Goal: Task Accomplishment & Management: Manage account settings

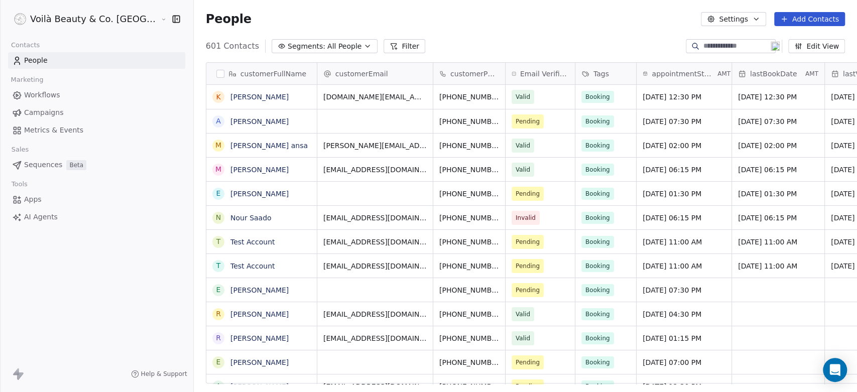
scroll to position [336, 699]
click at [230, 117] on link "Ahlam Idris" at bounding box center [259, 121] width 58 height 8
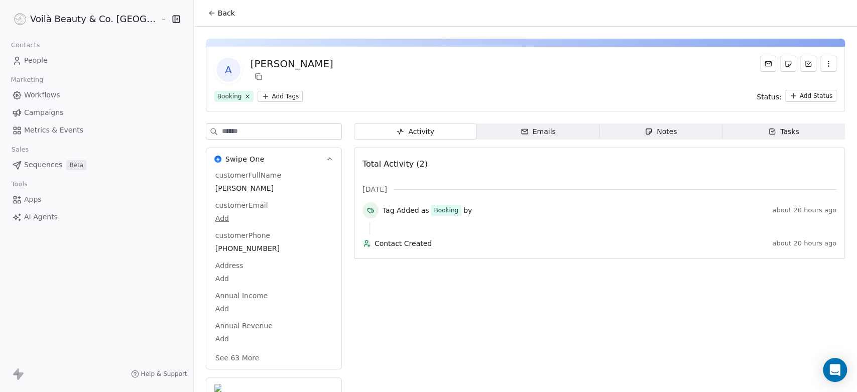
click at [33, 57] on span "People" at bounding box center [36, 60] width 24 height 11
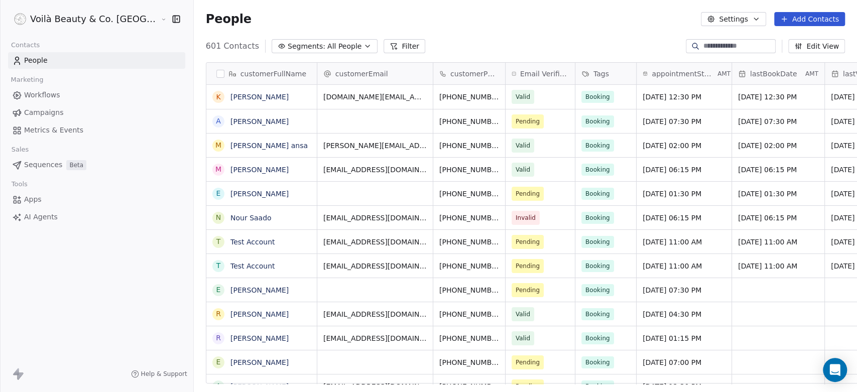
scroll to position [336, 699]
click at [48, 94] on span "Workflows" at bounding box center [42, 95] width 36 height 11
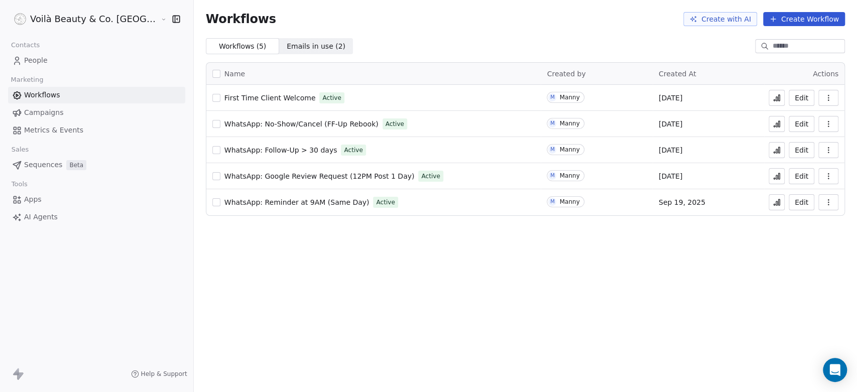
click at [777, 97] on icon at bounding box center [777, 99] width 2 height 4
click at [825, 98] on icon "button" at bounding box center [828, 98] width 8 height 8
click at [798, 139] on span "Duplicate" at bounding box center [803, 138] width 34 height 10
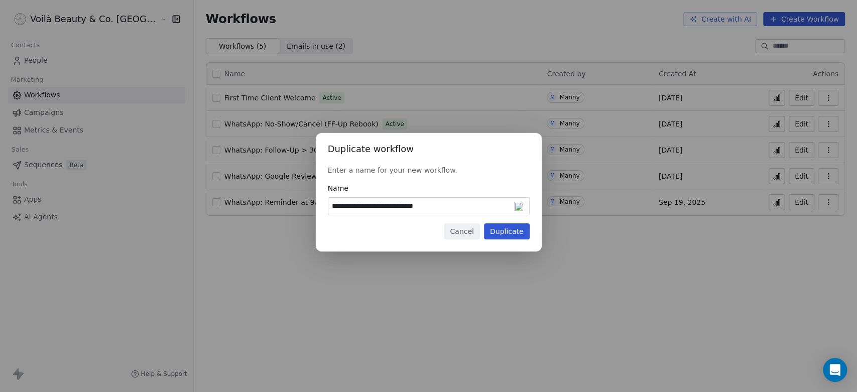
click at [434, 206] on input "**********" at bounding box center [428, 206] width 201 height 17
click at [472, 231] on button "Cancel" at bounding box center [462, 231] width 36 height 16
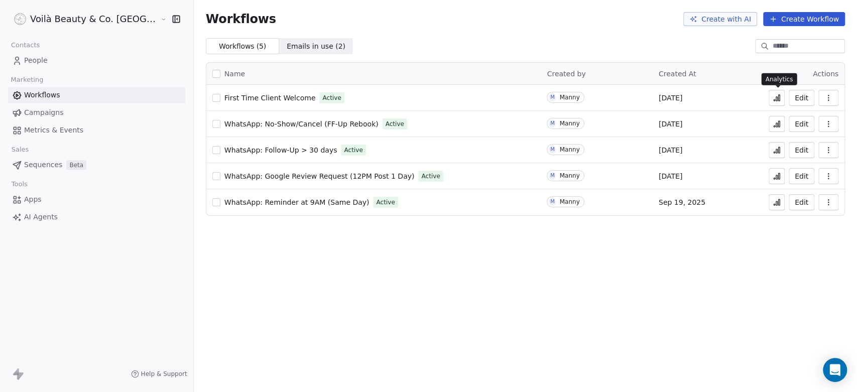
click at [779, 96] on icon at bounding box center [777, 98] width 8 height 8
click at [227, 94] on span "First Time Client Welcome" at bounding box center [269, 98] width 91 height 8
click at [778, 173] on icon at bounding box center [777, 176] width 8 height 8
click at [244, 176] on span "WhatsApp: Google Review Request (12PM Post 1 Day)" at bounding box center [319, 176] width 190 height 8
click at [67, 20] on html "Voilà Beauty & Co. Lounge Contacts People Marketing Workflows Campaigns Metrics…" at bounding box center [428, 196] width 857 height 392
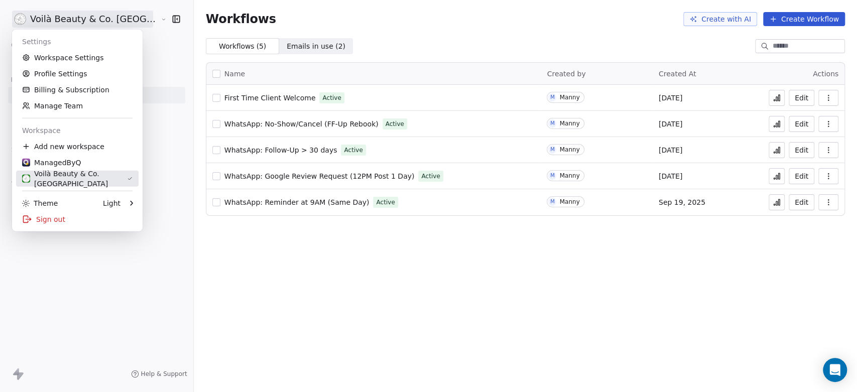
click at [69, 176] on div "Voilà Beauty & Co. Lounge" at bounding box center [74, 179] width 105 height 20
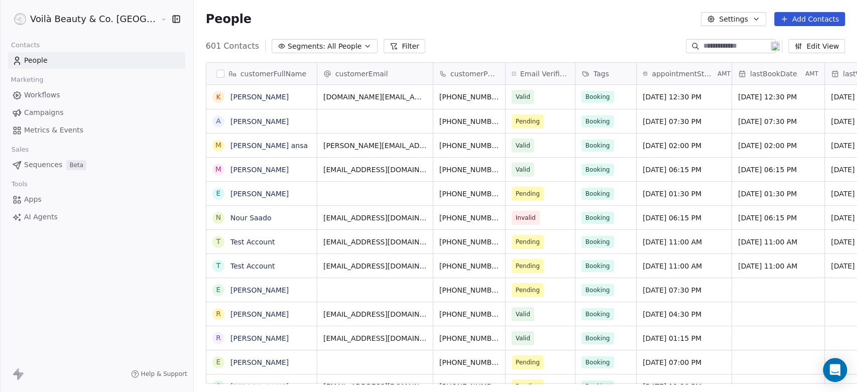
scroll to position [336, 699]
click at [364, 45] on icon "button" at bounding box center [368, 46] width 8 height 8
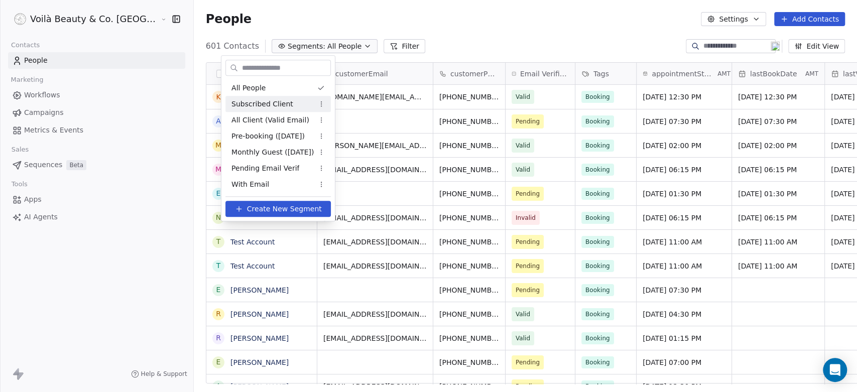
click at [273, 107] on span "Subscribed Client" at bounding box center [262, 104] width 62 height 11
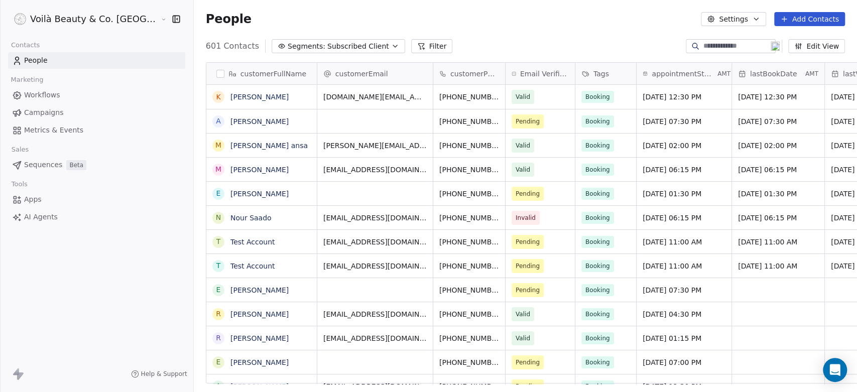
click at [74, 18] on html "Voilà Beauty & Co. Lounge Contacts People Marketing Workflows Campaigns Metrics…" at bounding box center [428, 196] width 857 height 392
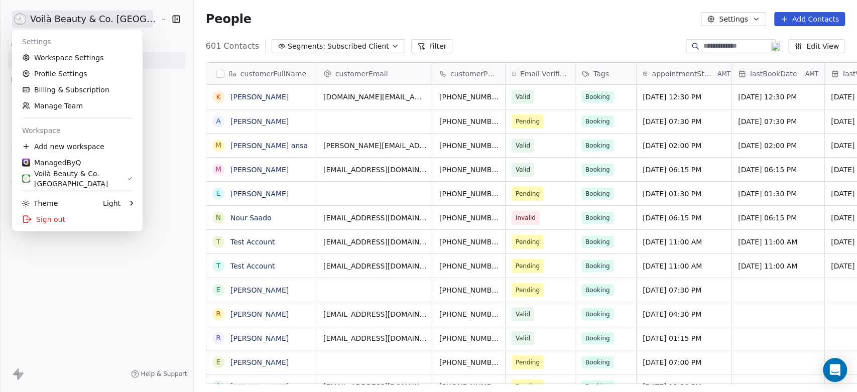
click at [226, 22] on html "Voilà Beauty & Co. Lounge Contacts People Marketing Workflows Campaigns Metrics…" at bounding box center [428, 196] width 857 height 392
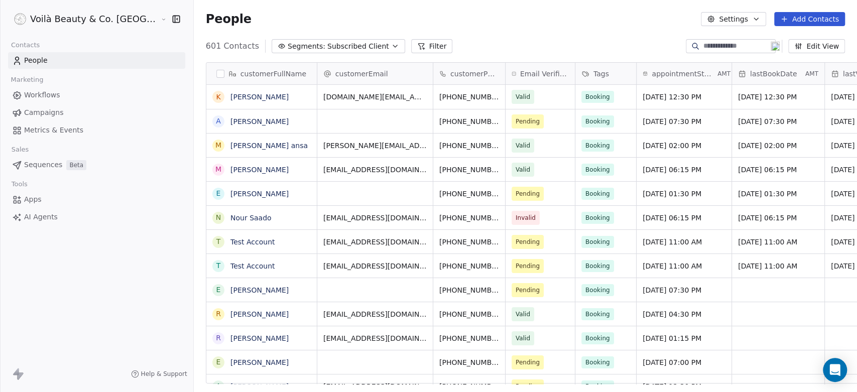
click at [76, 18] on html "Voilà Beauty & Co. Lounge Contacts People Marketing Workflows Campaigns Metrics…" at bounding box center [428, 196] width 857 height 392
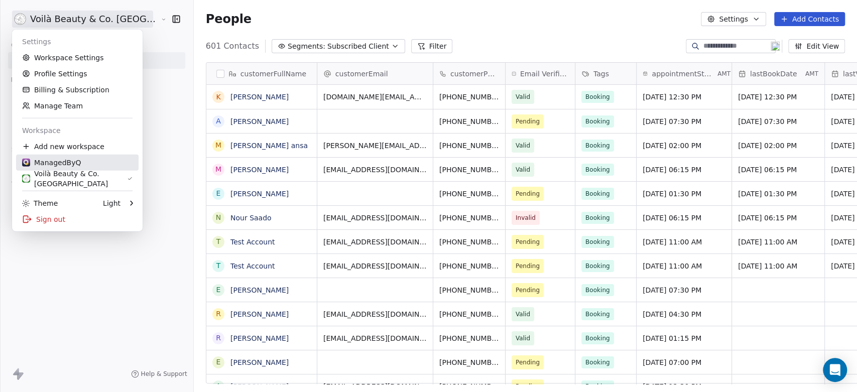
click at [47, 155] on link "ManagedByQ" at bounding box center [77, 163] width 123 height 16
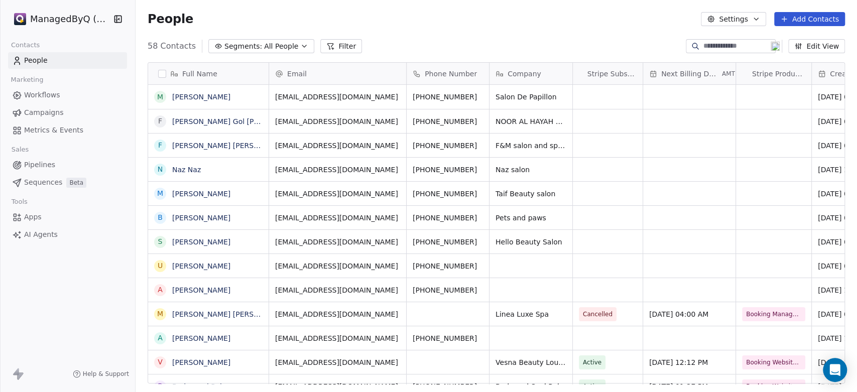
scroll to position [336, 713]
click at [289, 43] on span "All People" at bounding box center [281, 46] width 34 height 11
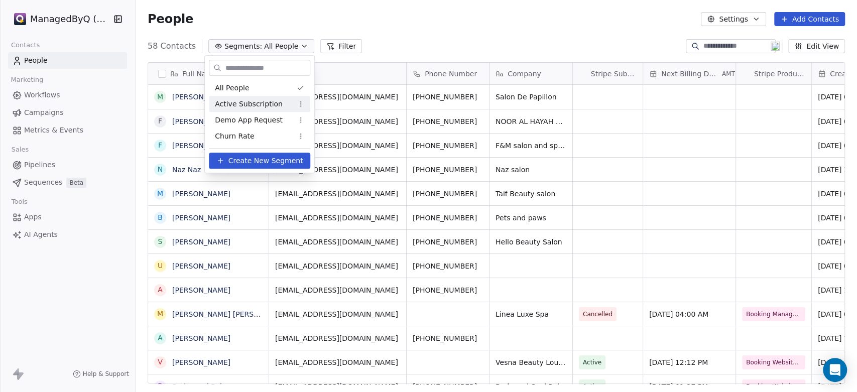
click at [251, 102] on span "Active Subscription" at bounding box center [249, 104] width 68 height 11
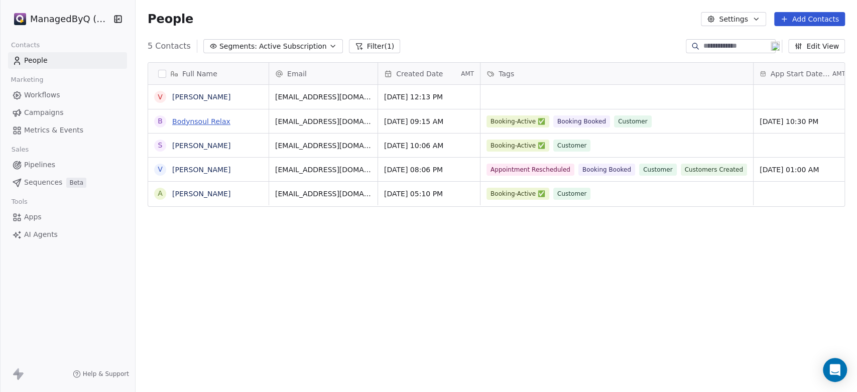
click at [199, 122] on link "Bodynsoul Relax" at bounding box center [201, 121] width 58 height 8
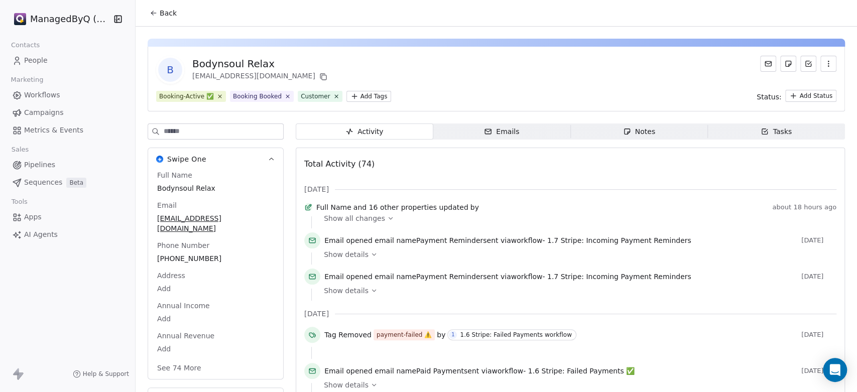
click at [387, 222] on icon at bounding box center [390, 218] width 7 height 7
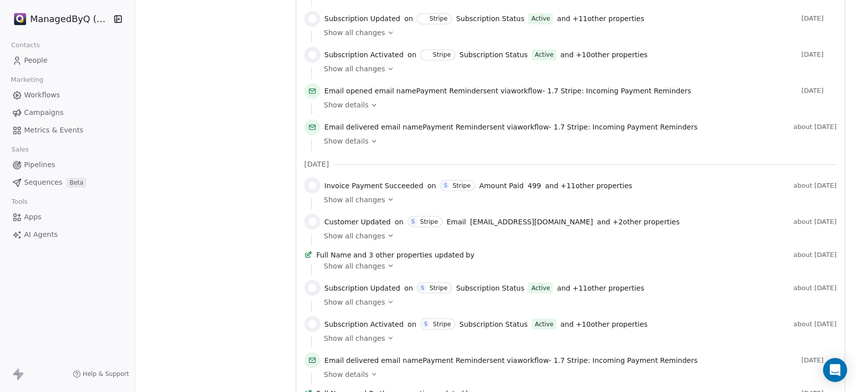
scroll to position [1394, 0]
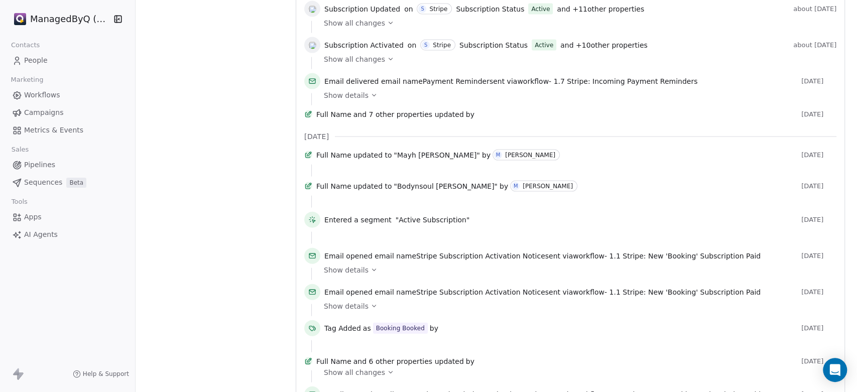
click at [35, 63] on span "People" at bounding box center [36, 60] width 24 height 11
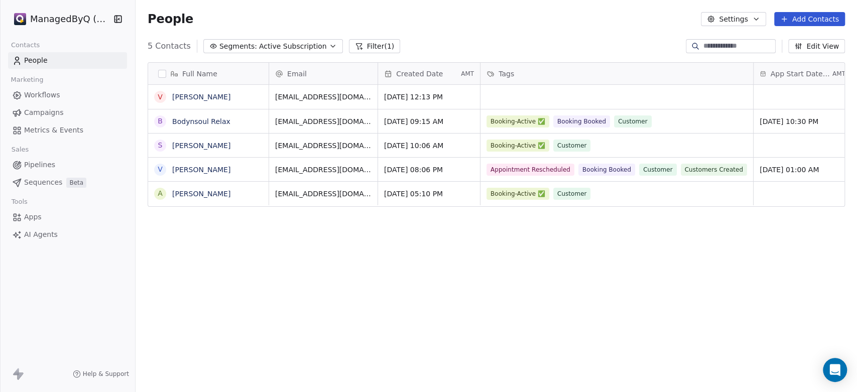
scroll to position [336, 713]
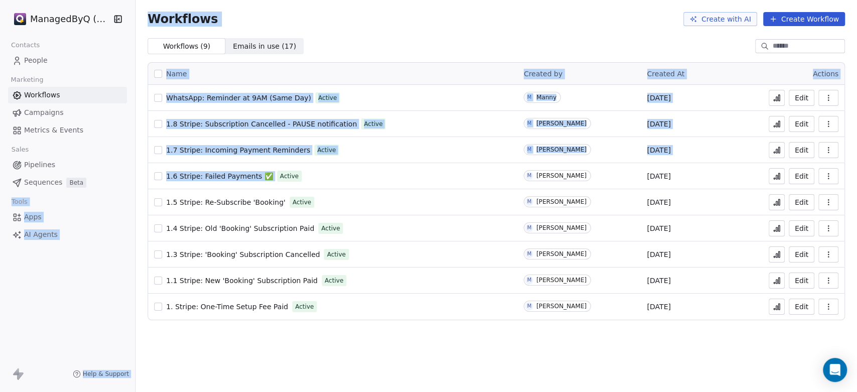
drag, startPoint x: 145, startPoint y: 176, endPoint x: 268, endPoint y: 175, distance: 123.0
click at [268, 175] on div "ManagedByQ (FZE) Contacts People Marketing Workflows Campaigns Metrics & Events…" at bounding box center [428, 196] width 857 height 392
click at [225, 175] on span "1.6 Stripe: Failed Payments ✅" at bounding box center [219, 176] width 107 height 8
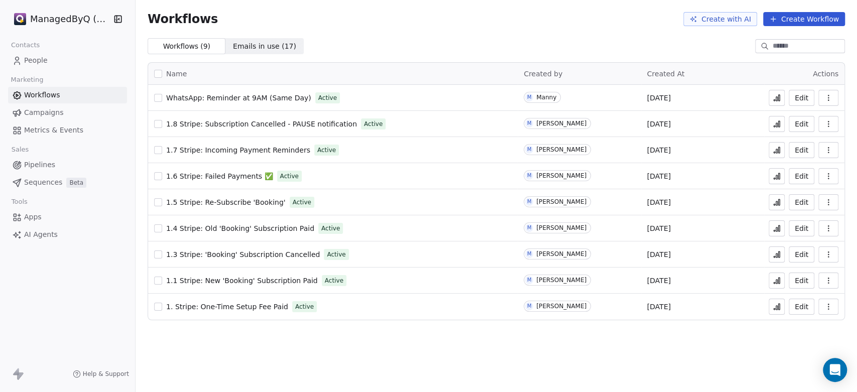
click at [56, 21] on html "ManagedByQ (FZE) Contacts People Marketing Workflows Campaigns Metrics & Events…" at bounding box center [428, 196] width 857 height 392
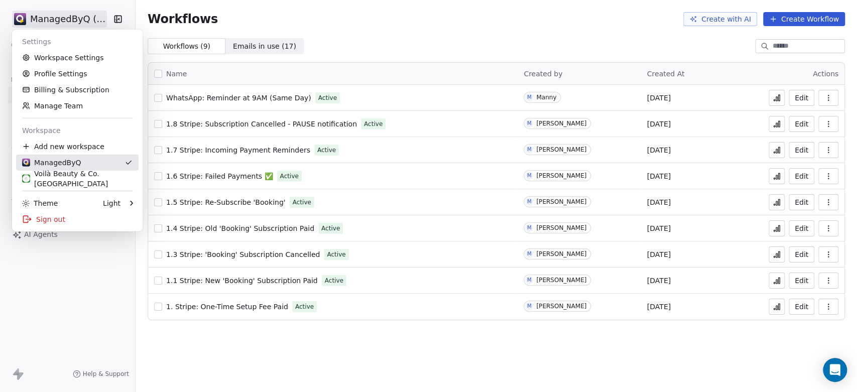
click at [60, 173] on div "Voilà Beauty & Co. [GEOGRAPHIC_DATA]" at bounding box center [77, 179] width 110 height 20
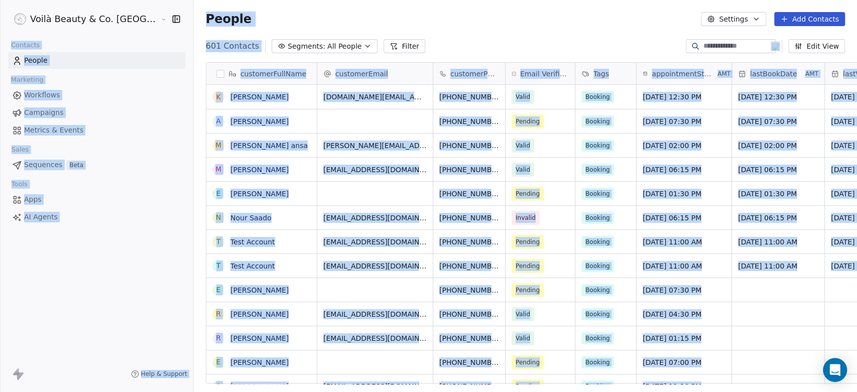
scroll to position [336, 699]
click at [44, 94] on span "Workflows" at bounding box center [42, 95] width 36 height 11
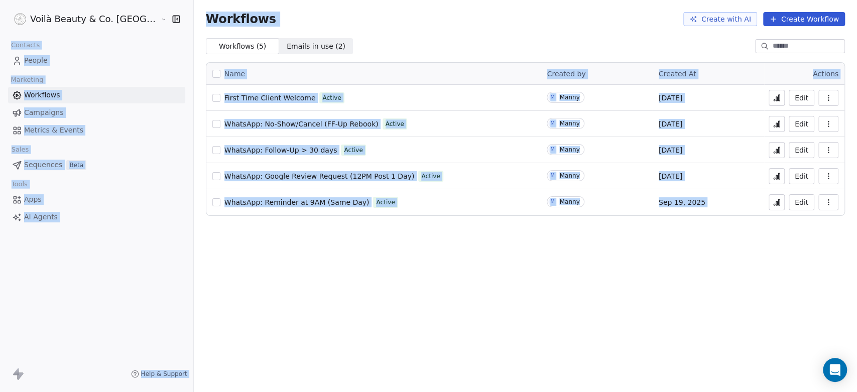
click at [829, 96] on icon "button" at bounding box center [828, 98] width 8 height 8
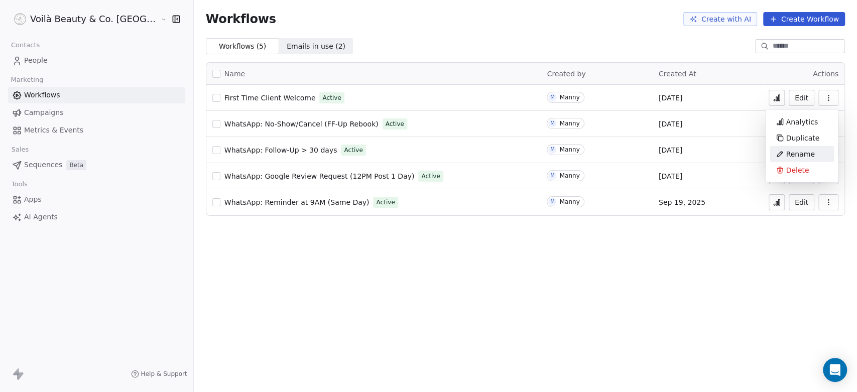
click at [800, 155] on span "Rename" at bounding box center [800, 154] width 29 height 10
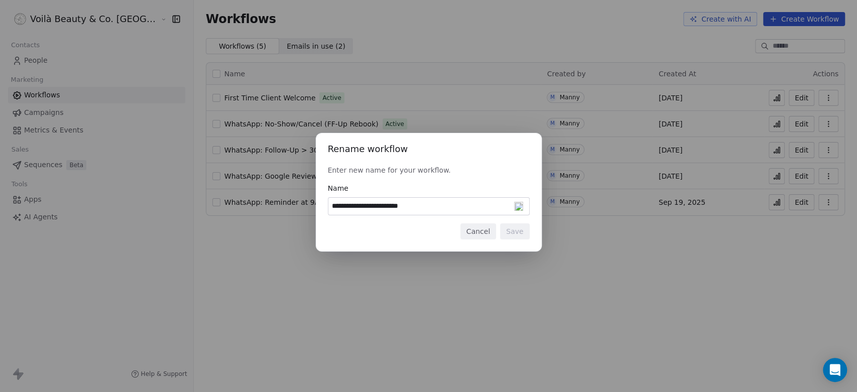
type input "**********"
click at [514, 233] on button "Save" at bounding box center [514, 231] width 29 height 16
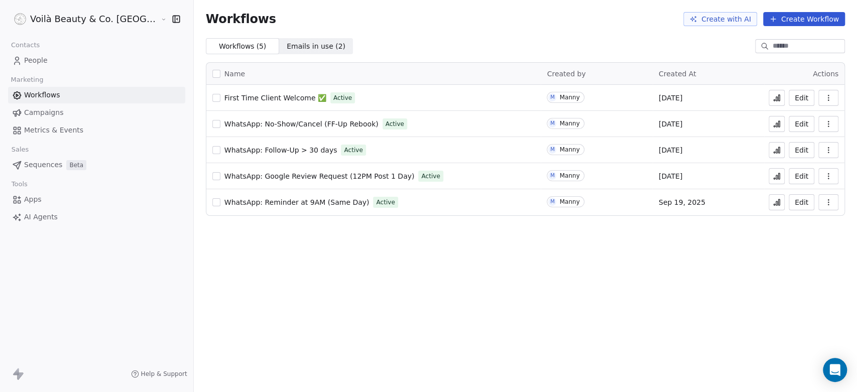
click at [830, 198] on icon "button" at bounding box center [828, 202] width 8 height 8
click at [825, 177] on icon "button" at bounding box center [828, 176] width 8 height 8
click at [797, 232] on span "Rename" at bounding box center [800, 232] width 29 height 10
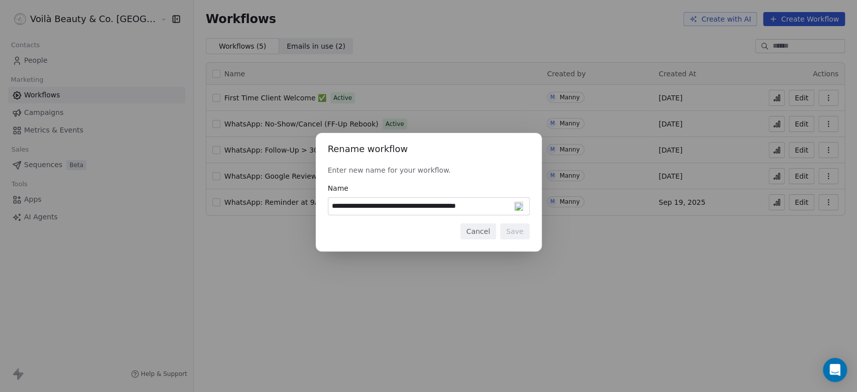
drag, startPoint x: 505, startPoint y: 206, endPoint x: 467, endPoint y: 206, distance: 37.7
click at [467, 206] on input "**********" at bounding box center [428, 206] width 201 height 17
click at [429, 206] on input "**********" at bounding box center [428, 206] width 201 height 17
click at [369, 206] on input "**********" at bounding box center [428, 206] width 201 height 17
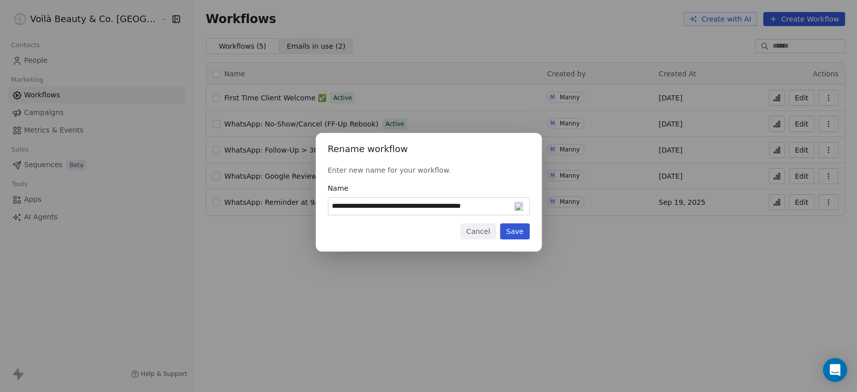
type input "**********"
click at [519, 234] on button "Save" at bounding box center [514, 231] width 29 height 16
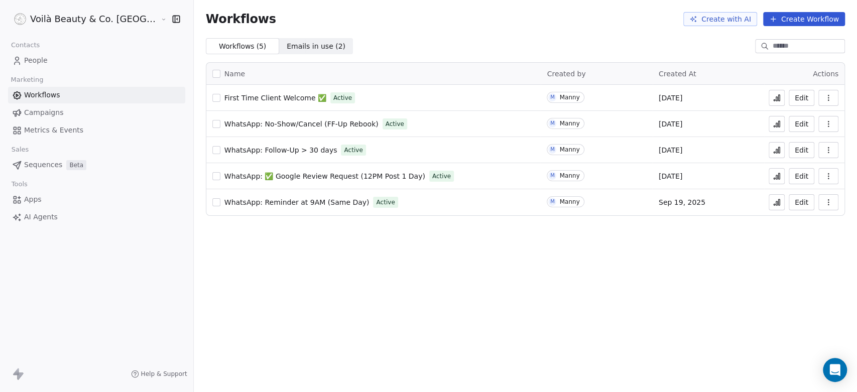
click at [825, 201] on icon "button" at bounding box center [828, 202] width 8 height 8
